Goal: Transaction & Acquisition: Book appointment/travel/reservation

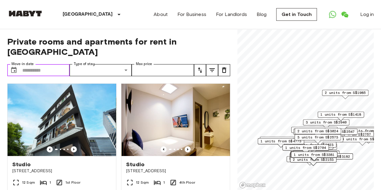
click at [26, 64] on input "Move-in date" at bounding box center [45, 70] width 47 height 12
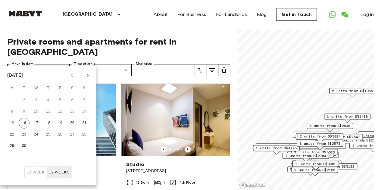
click at [88, 76] on icon "Next month" at bounding box center [88, 75] width 2 height 4
click at [70, 100] on button "1" at bounding box center [72, 100] width 11 height 11
type input "**********"
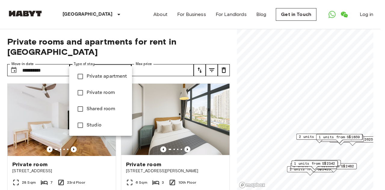
type input "**********"
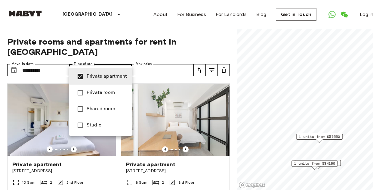
click at [186, 60] on div at bounding box center [192, 95] width 385 height 190
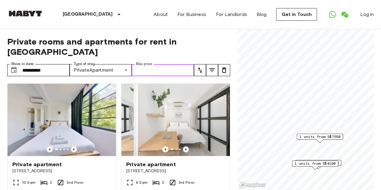
click at [182, 64] on input "Max price" at bounding box center [162, 70] width 62 height 12
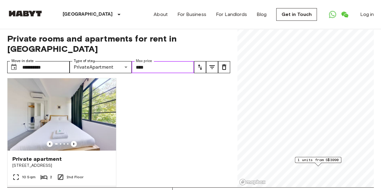
scroll to position [1, 0]
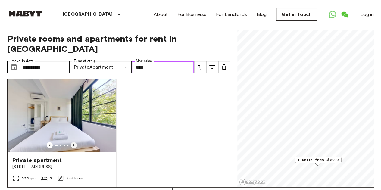
click at [73, 142] on icon "Previous image" at bounding box center [74, 145] width 6 height 6
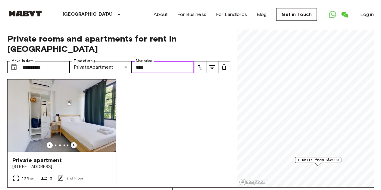
click at [73, 142] on icon "Previous image" at bounding box center [74, 145] width 6 height 6
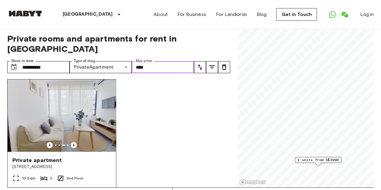
click at [73, 142] on icon "Previous image" at bounding box center [74, 145] width 6 height 6
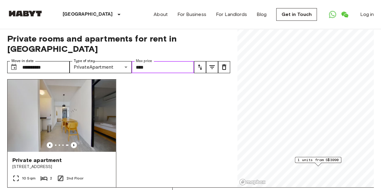
click at [63, 107] on img at bounding box center [62, 115] width 108 height 72
type input "****"
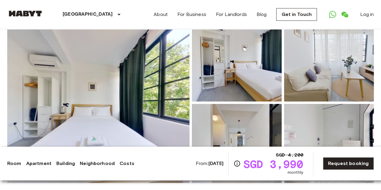
scroll to position [57, 0]
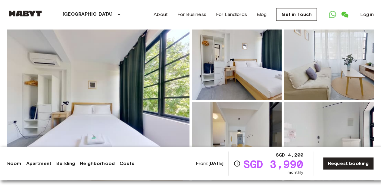
click at [212, 59] on img at bounding box center [237, 60] width 90 height 79
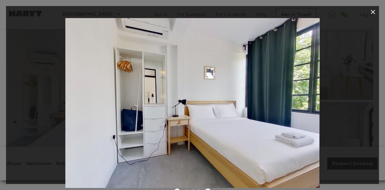
click at [317, 81] on img at bounding box center [192, 103] width 254 height 170
click at [371, 13] on icon "button" at bounding box center [372, 11] width 7 height 7
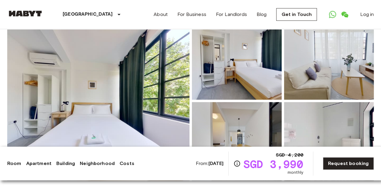
click at [325, 61] on img at bounding box center [329, 60] width 90 height 79
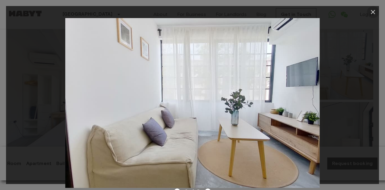
click at [375, 12] on icon "button" at bounding box center [372, 11] width 7 height 7
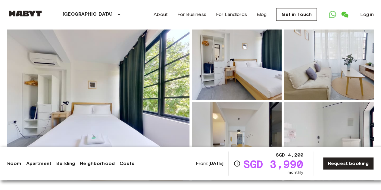
click at [232, 128] on img at bounding box center [237, 141] width 90 height 79
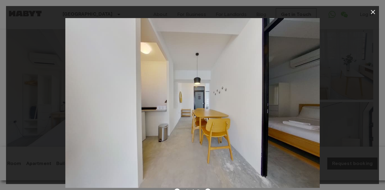
click at [371, 10] on icon "button" at bounding box center [373, 12] width 4 height 4
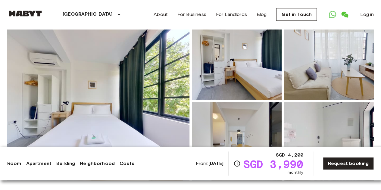
click at [322, 115] on img at bounding box center [329, 141] width 90 height 79
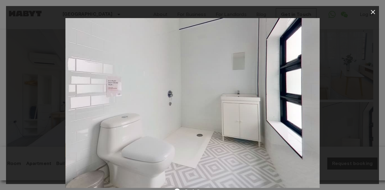
click at [372, 12] on icon "button" at bounding box center [373, 12] width 4 height 4
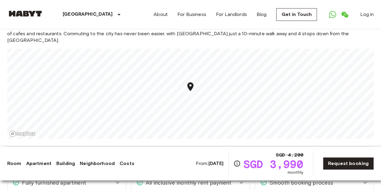
scroll to position [405, 0]
